Goal: Information Seeking & Learning: Learn about a topic

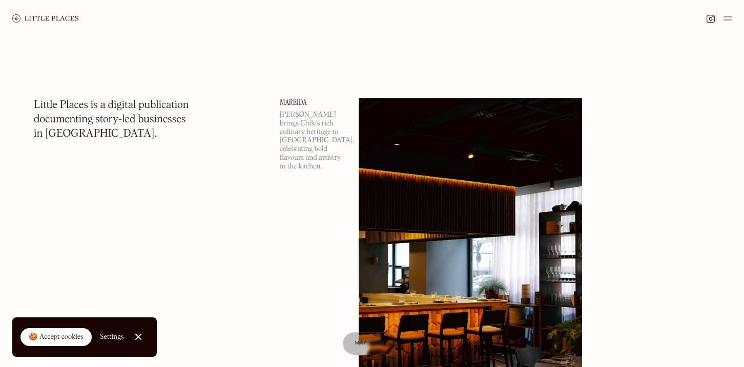
click at [84, 113] on h1 "Little Places is a digital publication documenting story-led businesses in [GEO…" at bounding box center [111, 119] width 155 height 43
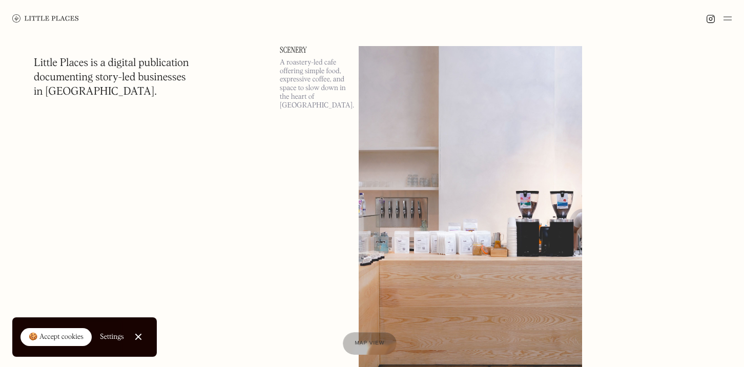
scroll to position [1243, 0]
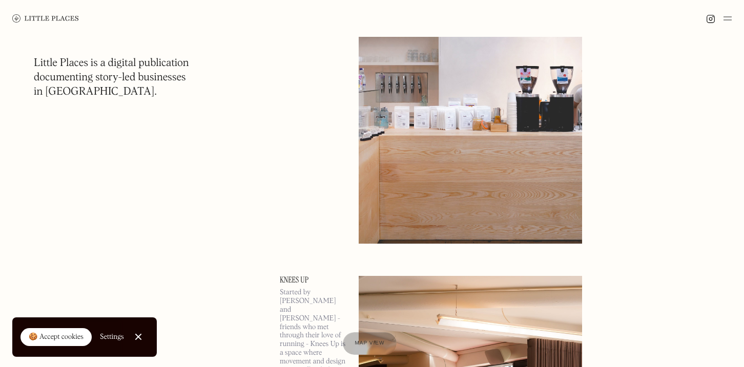
click at [730, 16] on img at bounding box center [727, 18] width 8 height 12
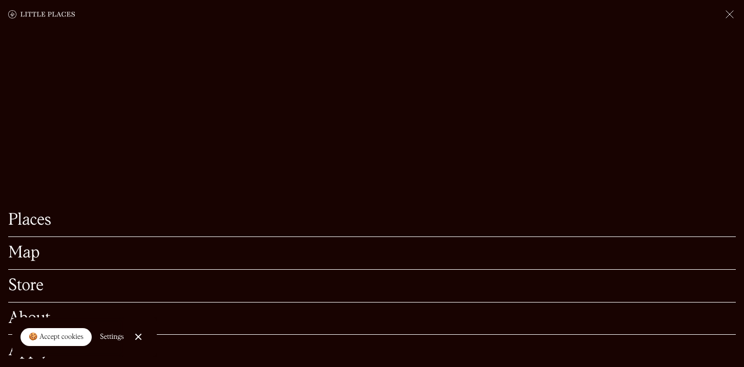
scroll to position [1441, 0]
click at [138, 337] on link "Close Cookie Popup" at bounding box center [138, 337] width 20 height 20
click at [35, 318] on link "About" at bounding box center [371, 319] width 727 height 16
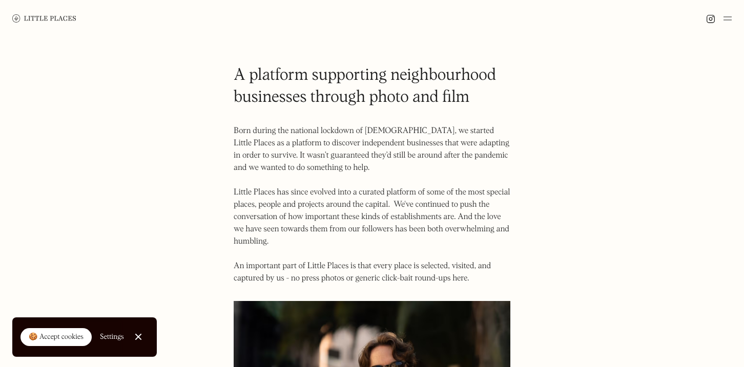
drag, startPoint x: 233, startPoint y: 191, endPoint x: 335, endPoint y: 245, distance: 115.7
click at [335, 245] on p "Born during the national lockdown of [DEMOGRAPHIC_DATA], we started Little Plac…" at bounding box center [372, 205] width 277 height 160
copy p "Little Places has since evolved into a curated platform of some of the most spe…"
click at [41, 20] on img at bounding box center [44, 18] width 64 height 8
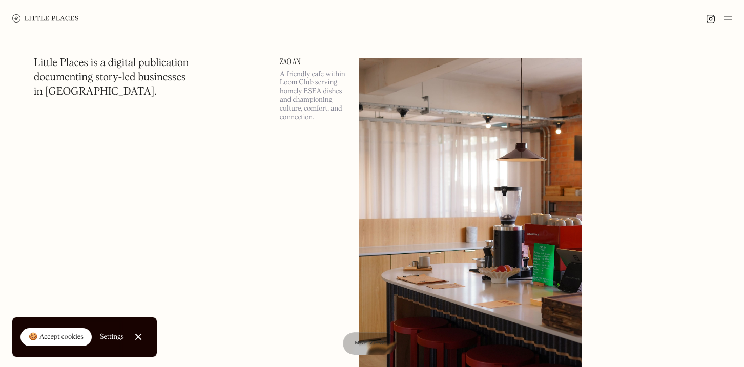
scroll to position [631, 0]
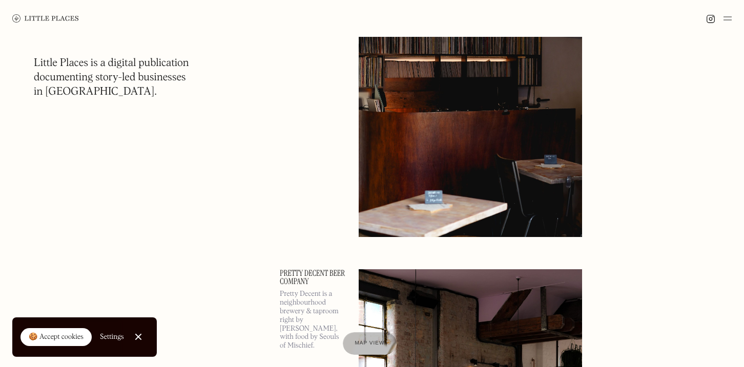
scroll to position [9168, 0]
